Goal: Book appointment/travel/reservation

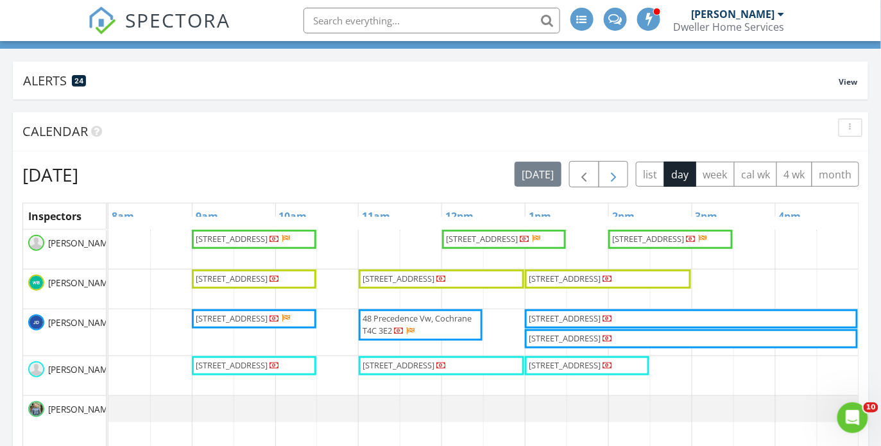
scroll to position [114, 0]
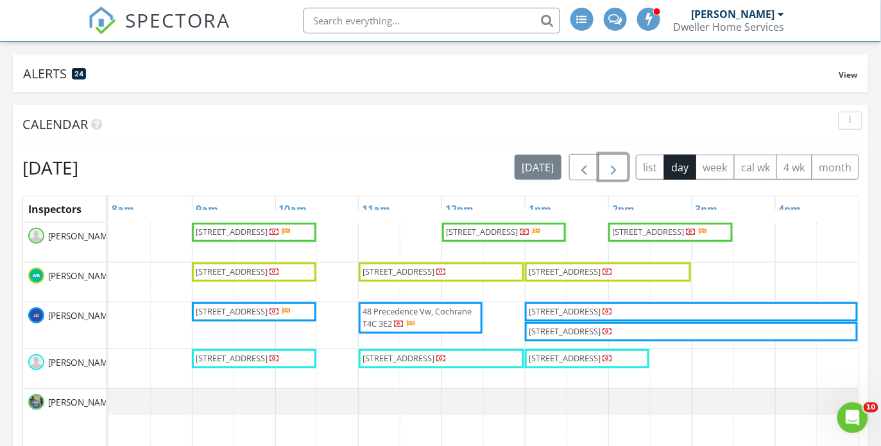
click at [621, 169] on span "button" at bounding box center [612, 167] width 15 height 15
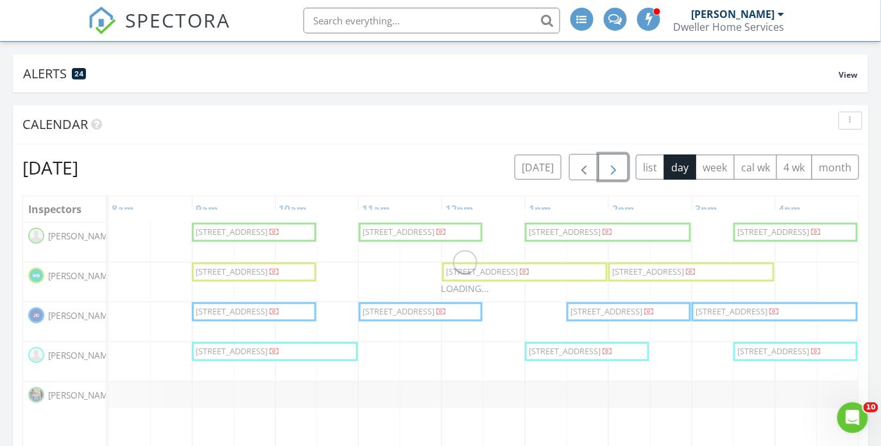
click at [621, 169] on span "button" at bounding box center [612, 167] width 15 height 15
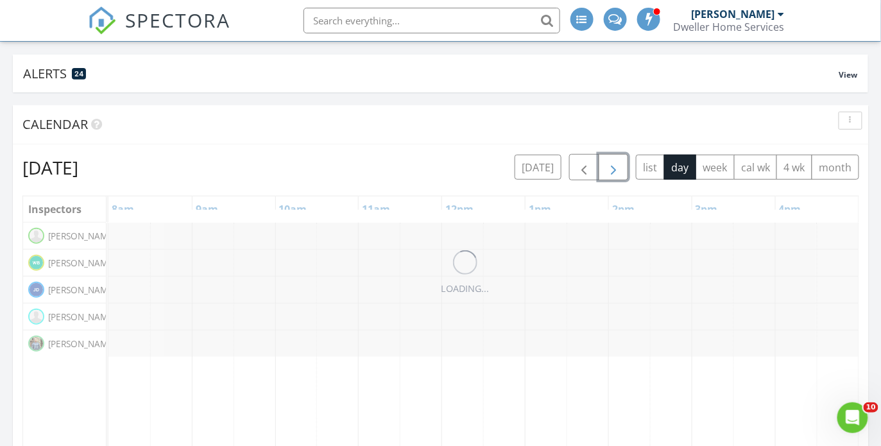
click at [621, 169] on span "button" at bounding box center [612, 167] width 15 height 15
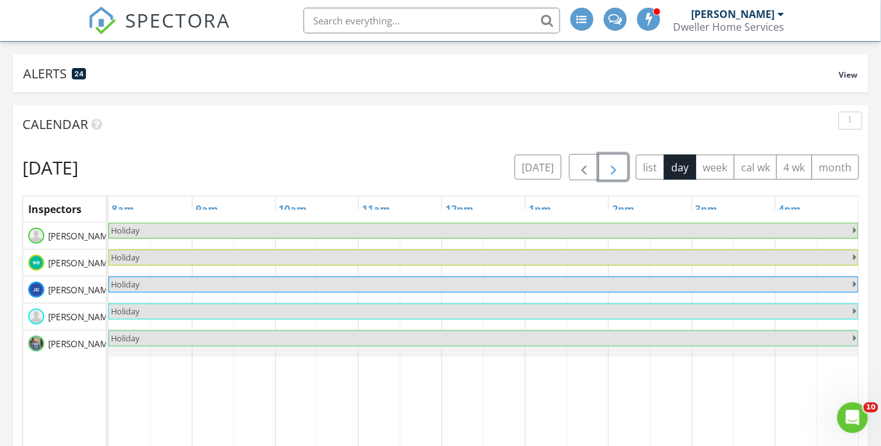
click at [621, 169] on span "button" at bounding box center [612, 167] width 15 height 15
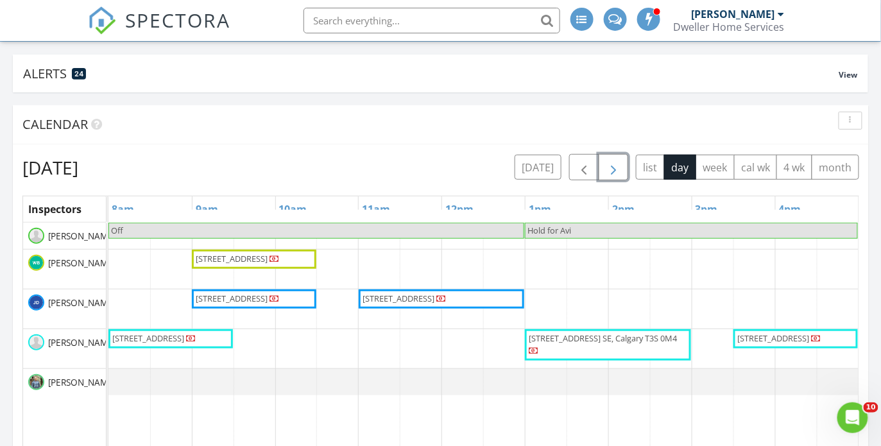
click at [621, 169] on span "button" at bounding box center [612, 167] width 15 height 15
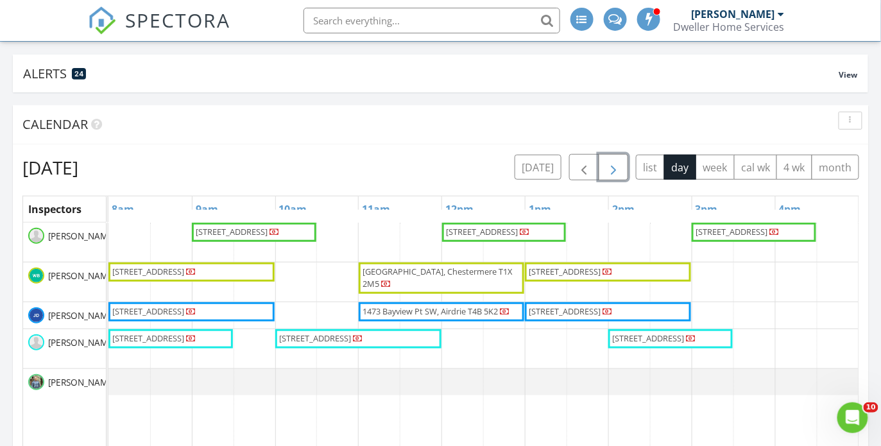
click at [621, 169] on span "button" at bounding box center [612, 167] width 15 height 15
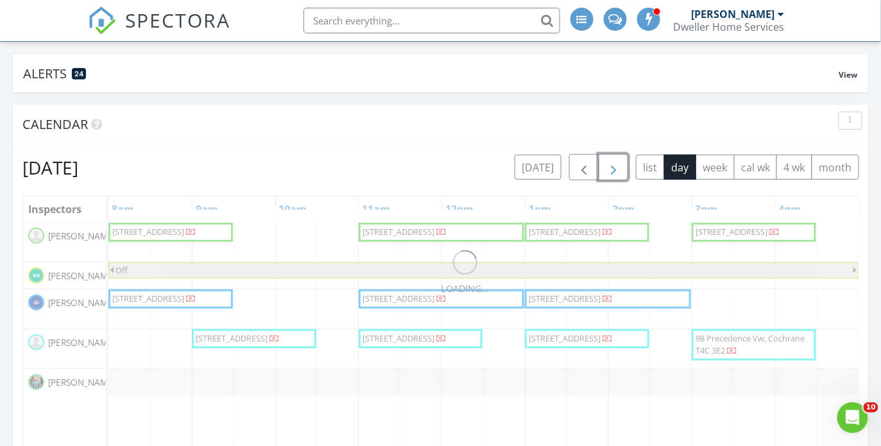
click at [621, 169] on span "button" at bounding box center [612, 167] width 15 height 15
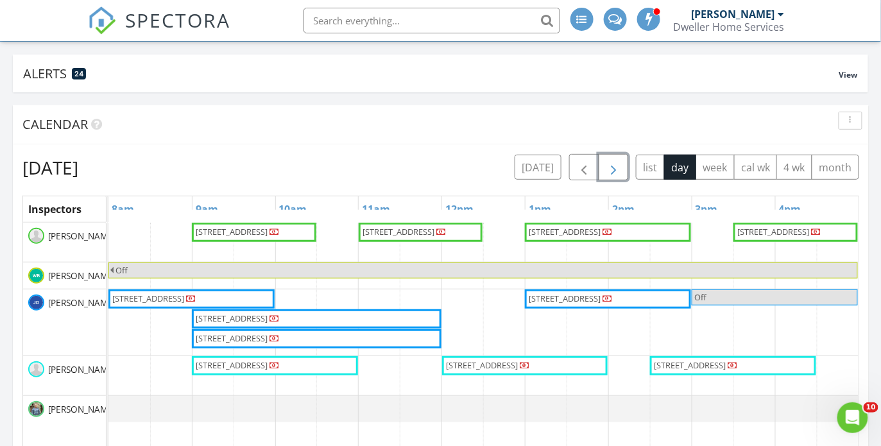
click at [621, 169] on span "button" at bounding box center [612, 167] width 15 height 15
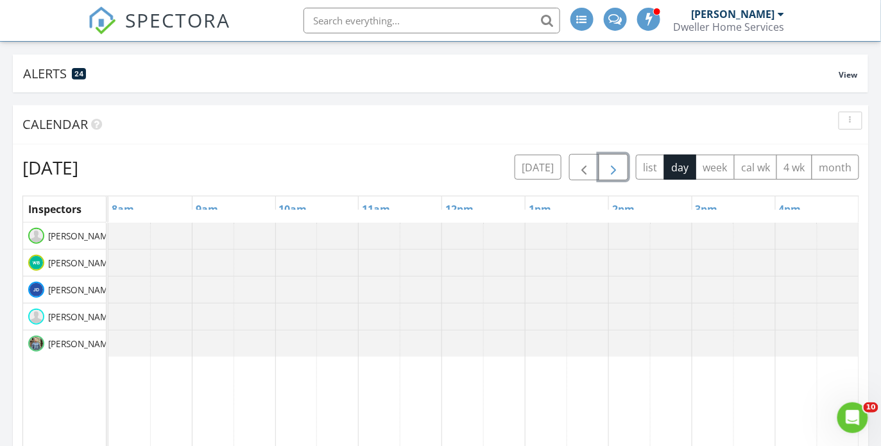
click at [621, 169] on span "button" at bounding box center [612, 167] width 15 height 15
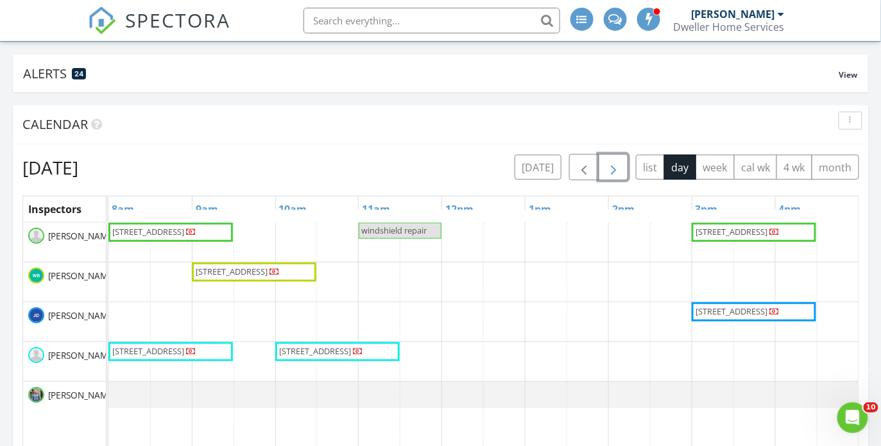
click at [621, 169] on span "button" at bounding box center [612, 167] width 15 height 15
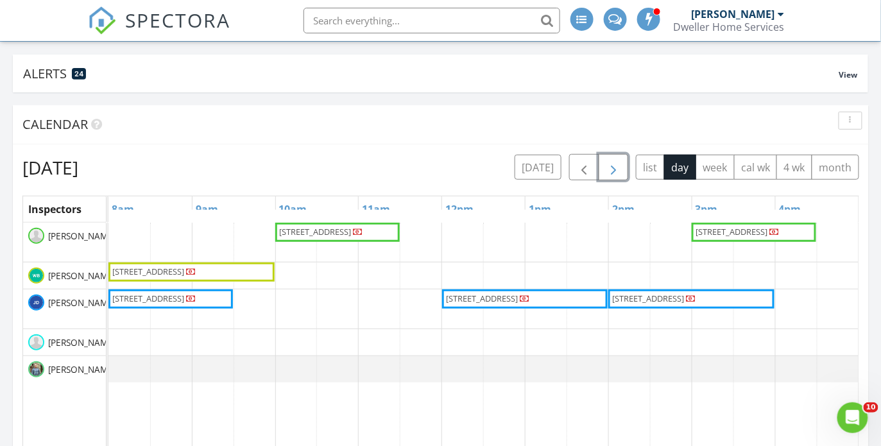
click at [621, 169] on span "button" at bounding box center [612, 167] width 15 height 15
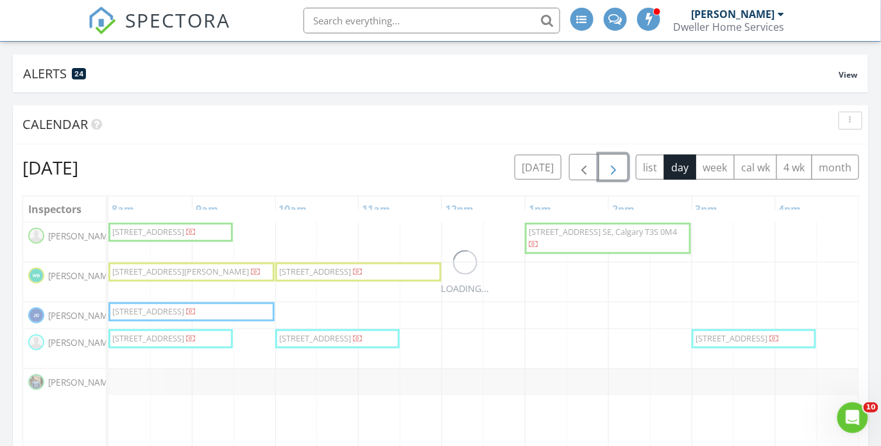
click at [621, 169] on span "button" at bounding box center [612, 167] width 15 height 15
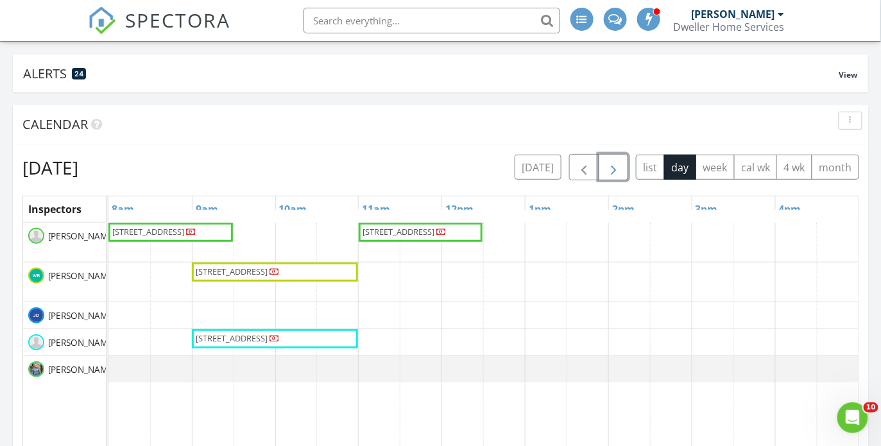
click at [132, 307] on div "[STREET_ADDRESS] [STREET_ADDRESS] [STREET_ADDRESS] [STREET_ADDRESS]" at bounding box center [483, 439] width 750 height 432
click at [161, 337] on div "[STREET_ADDRESS] [STREET_ADDRESS] [STREET_ADDRESS] [STREET_ADDRESS]" at bounding box center [483, 439] width 750 height 432
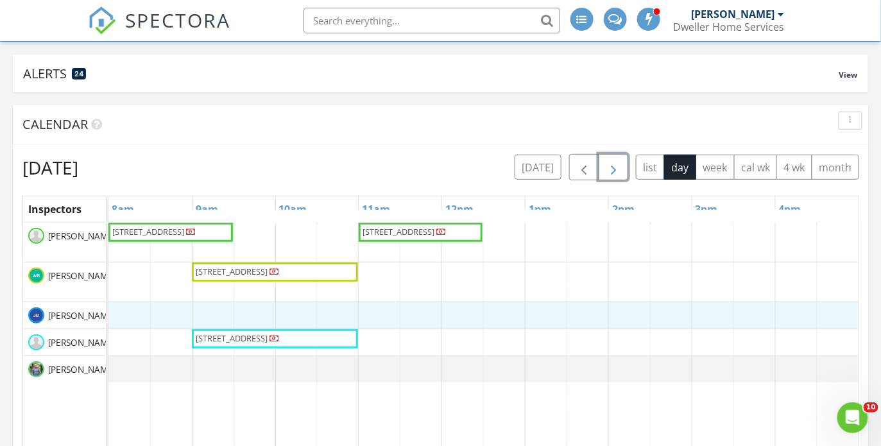
drag, startPoint x: 120, startPoint y: 314, endPoint x: 831, endPoint y: 317, distance: 711.3
click at [831, 317] on div "[STREET_ADDRESS] [STREET_ADDRESS] [STREET_ADDRESS] [STREET_ADDRESS]" at bounding box center [483, 439] width 750 height 432
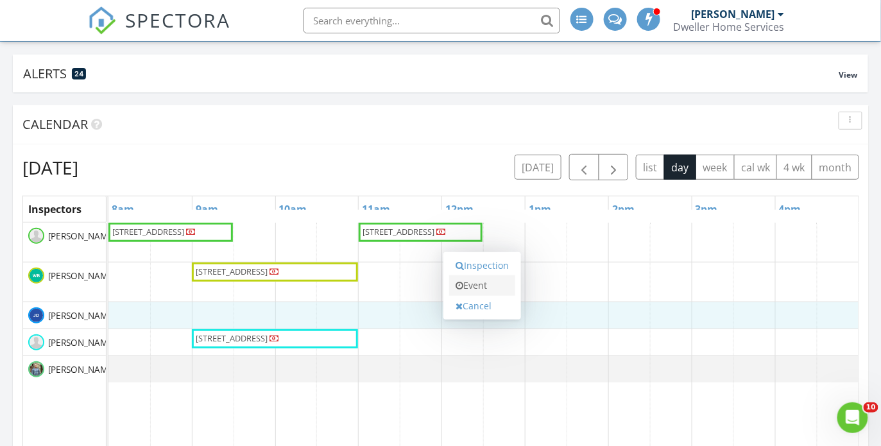
click at [484, 286] on link "Event" at bounding box center [482, 285] width 66 height 21
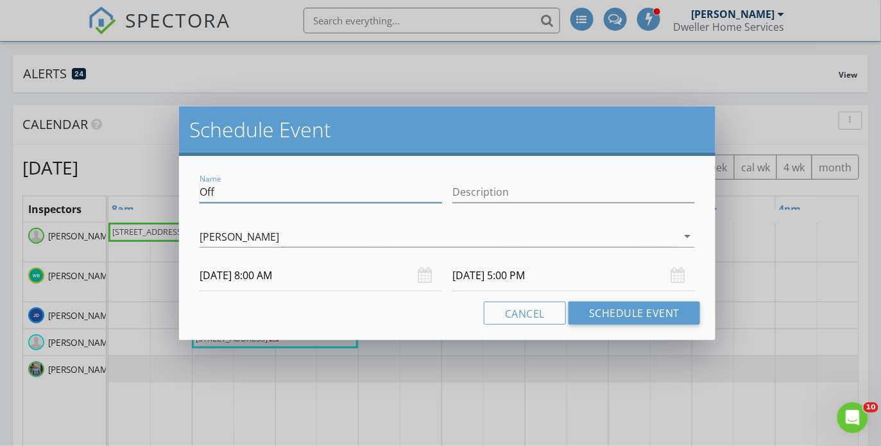
drag, startPoint x: 199, startPoint y: 189, endPoint x: 98, endPoint y: 192, distance: 101.4
click at [98, 192] on div "Schedule Event Name Off Description [PERSON_NAME] arrow_drop_down [DATE] 8:00 A…" at bounding box center [440, 223] width 881 height 446
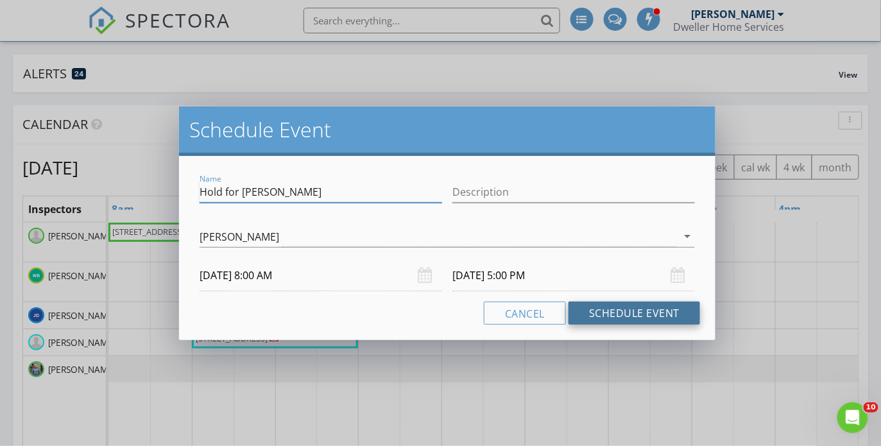
type input "Hold for [PERSON_NAME]"
click at [613, 310] on button "Schedule Event" at bounding box center [633, 312] width 131 height 23
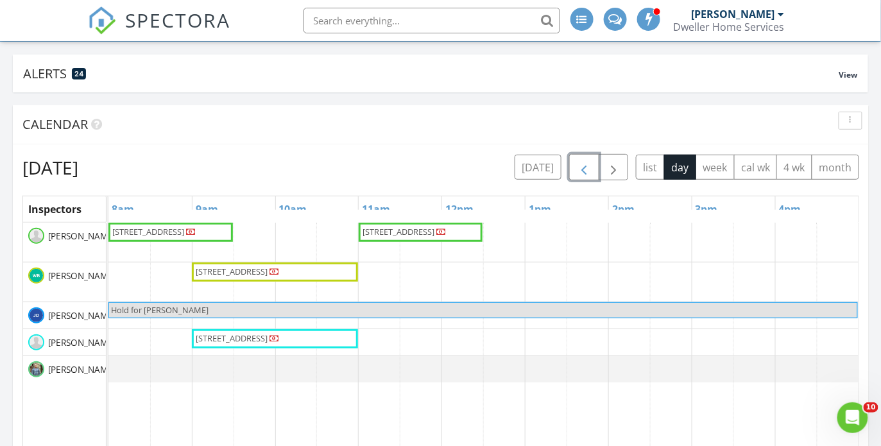
click at [582, 164] on span "button" at bounding box center [583, 167] width 15 height 15
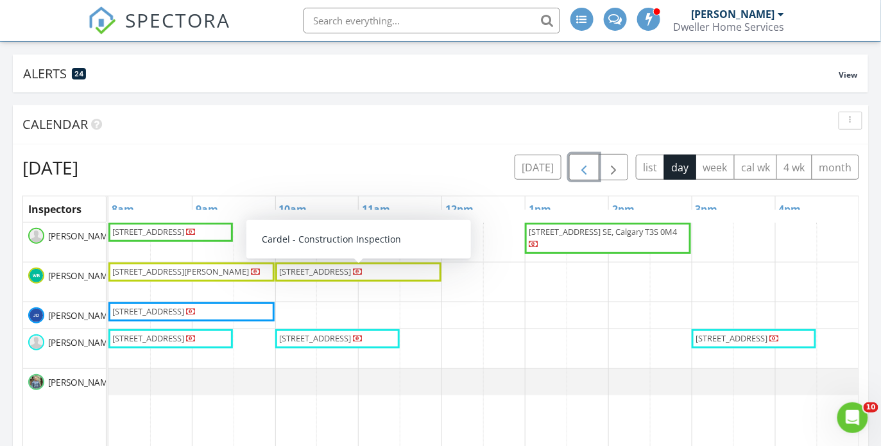
click at [582, 167] on span "button" at bounding box center [583, 167] width 15 height 15
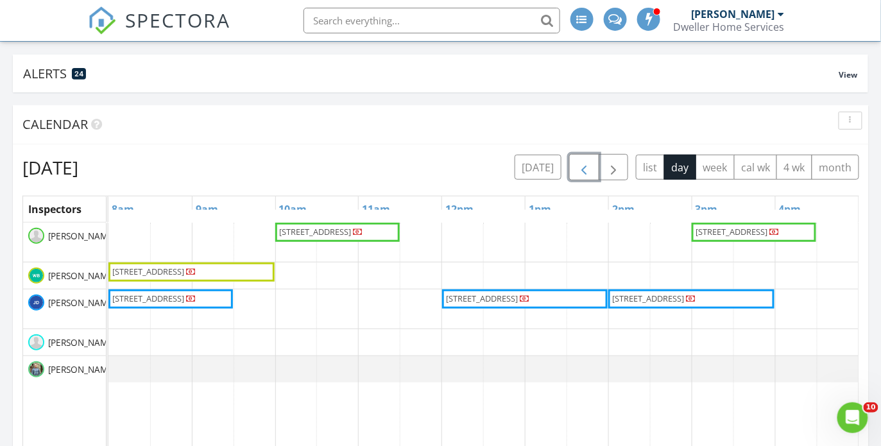
click at [585, 156] on button "button" at bounding box center [584, 167] width 30 height 26
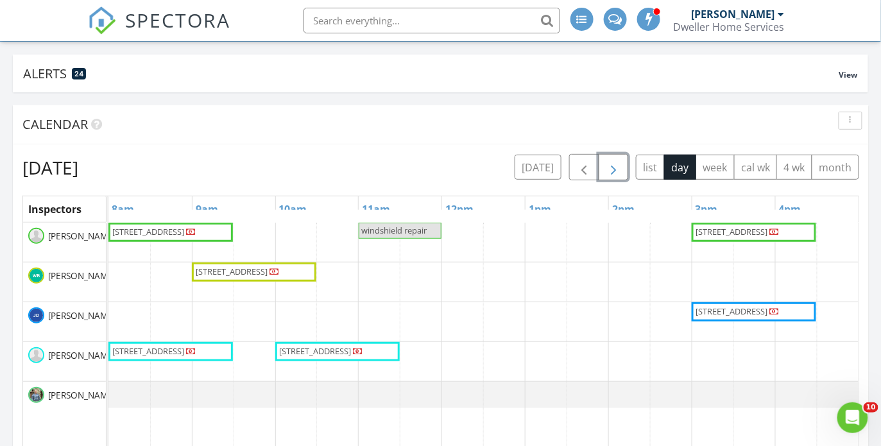
click at [619, 171] on span "button" at bounding box center [612, 167] width 15 height 15
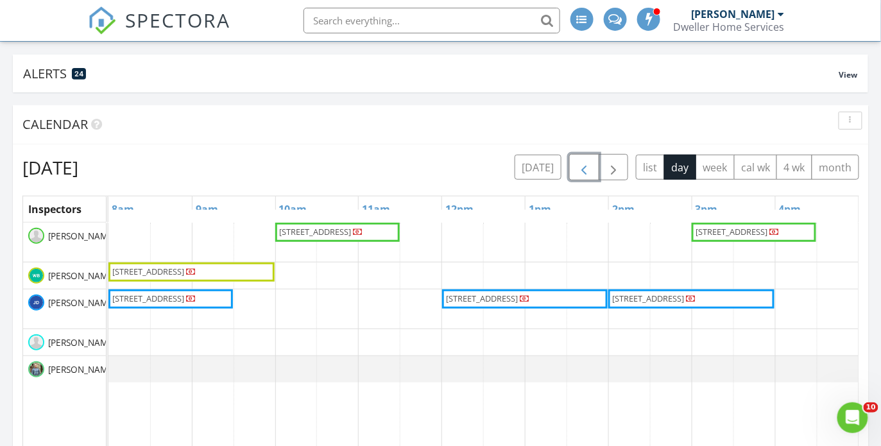
click at [597, 167] on button "button" at bounding box center [584, 167] width 30 height 26
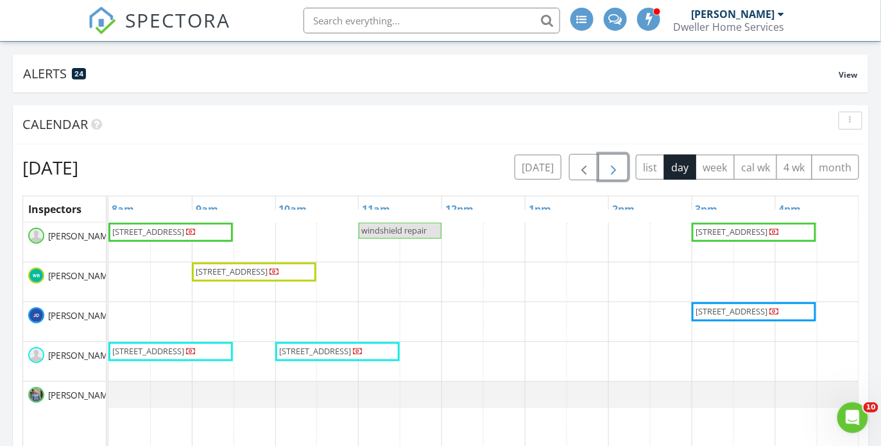
click at [614, 173] on span "button" at bounding box center [612, 167] width 15 height 15
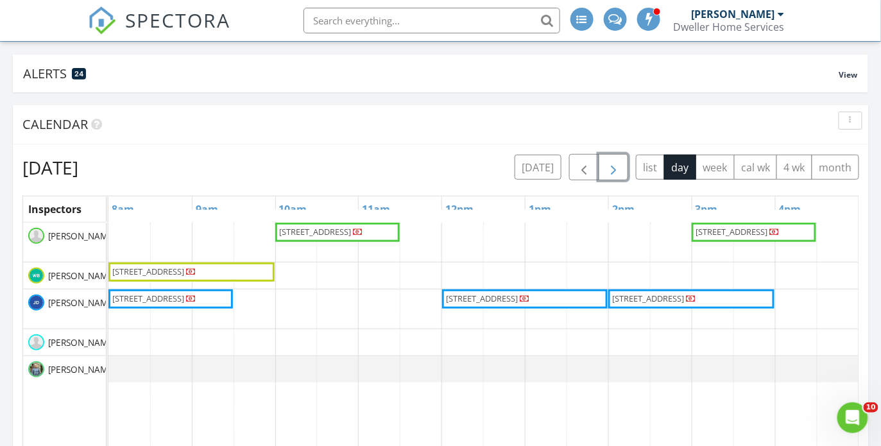
click at [614, 173] on span "button" at bounding box center [612, 167] width 15 height 15
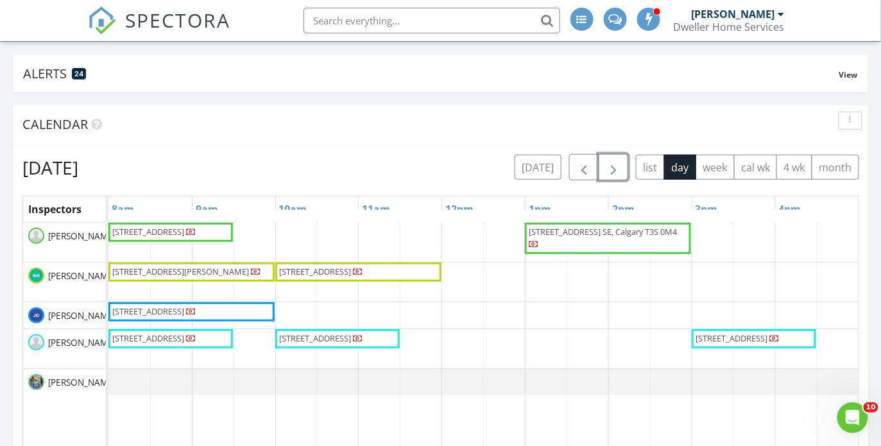
click at [614, 173] on span "button" at bounding box center [612, 167] width 15 height 15
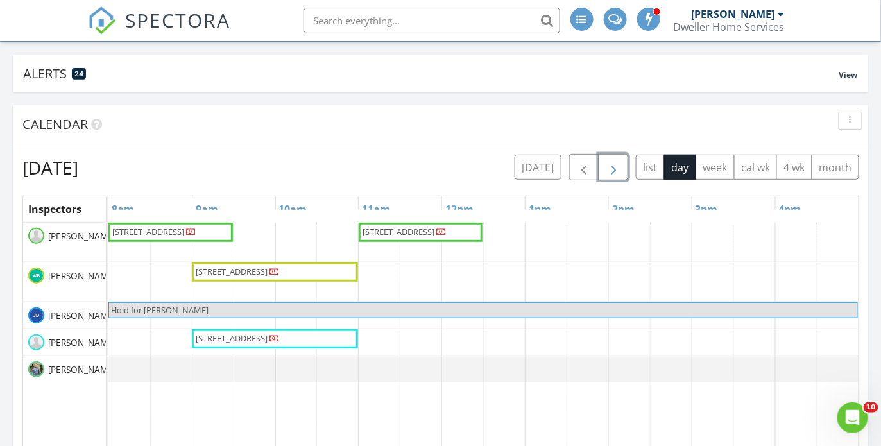
click at [614, 173] on span "button" at bounding box center [612, 167] width 15 height 15
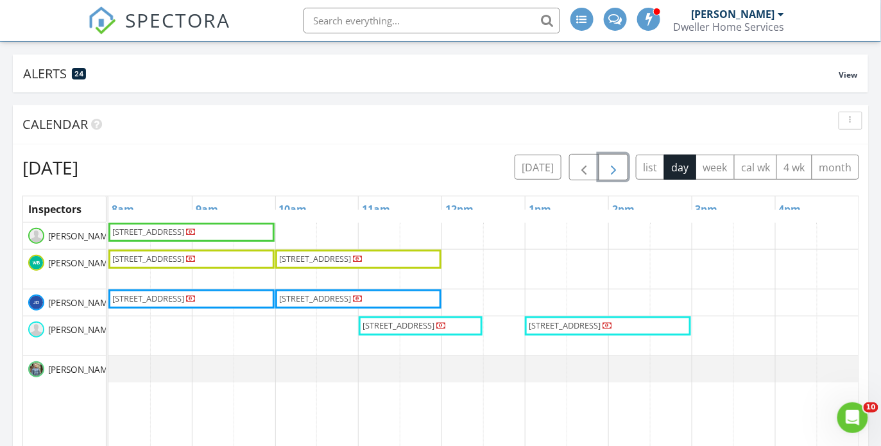
click at [614, 173] on span "button" at bounding box center [612, 167] width 15 height 15
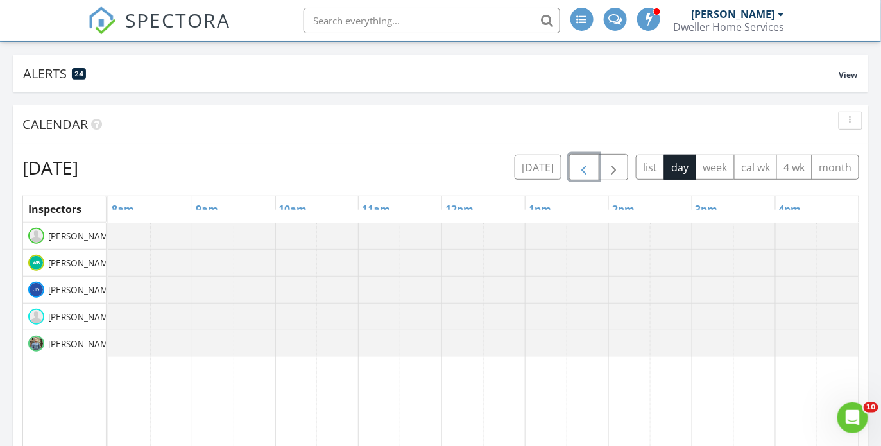
click at [578, 173] on span "button" at bounding box center [583, 167] width 15 height 15
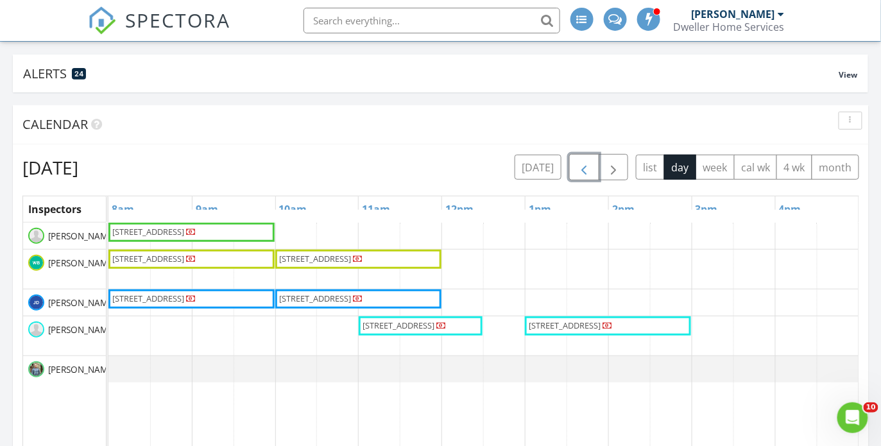
click at [585, 167] on span "button" at bounding box center [583, 167] width 15 height 15
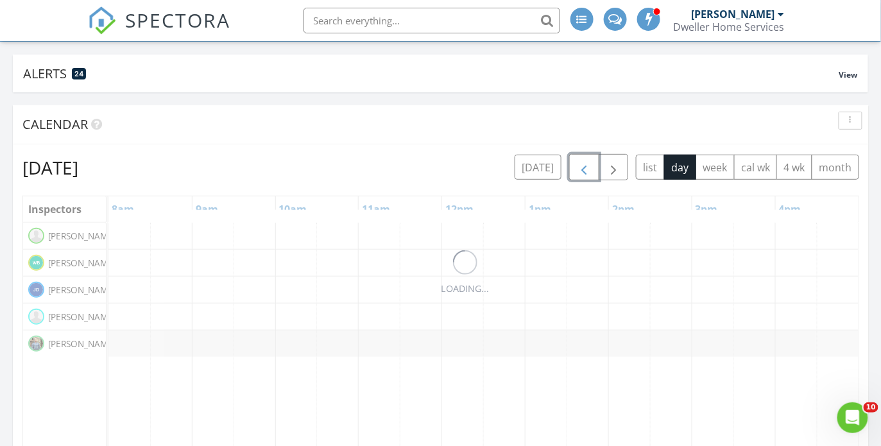
click at [585, 167] on span "button" at bounding box center [583, 167] width 15 height 15
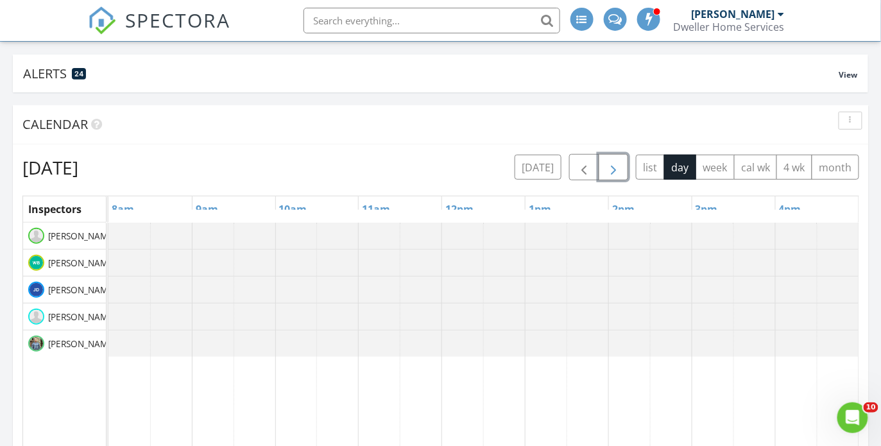
click at [612, 167] on span "button" at bounding box center [612, 167] width 15 height 15
